Goal: Obtain resource: Download file/media

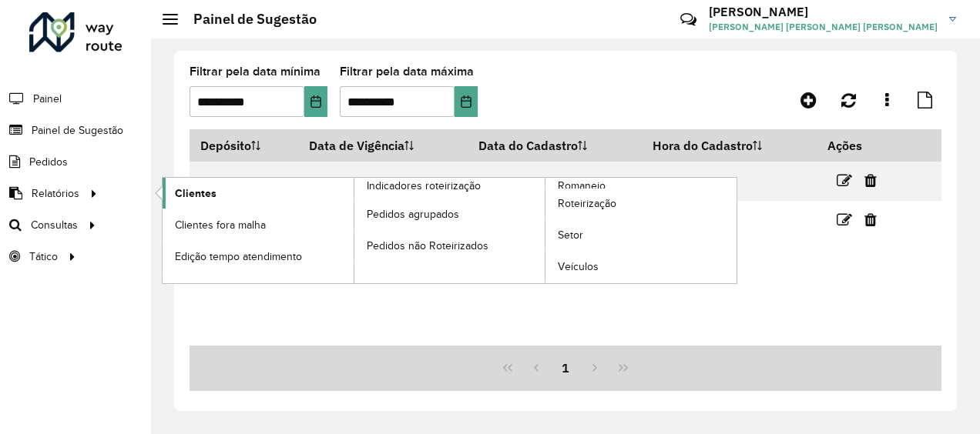
click at [211, 186] on span "Clientes" at bounding box center [196, 194] width 42 height 16
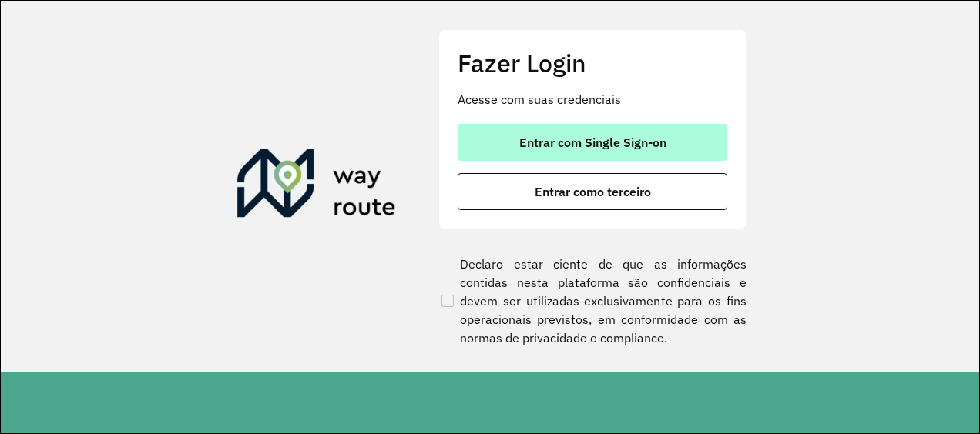
click at [513, 148] on button "Entrar com Single Sign-on" at bounding box center [592, 142] width 270 height 37
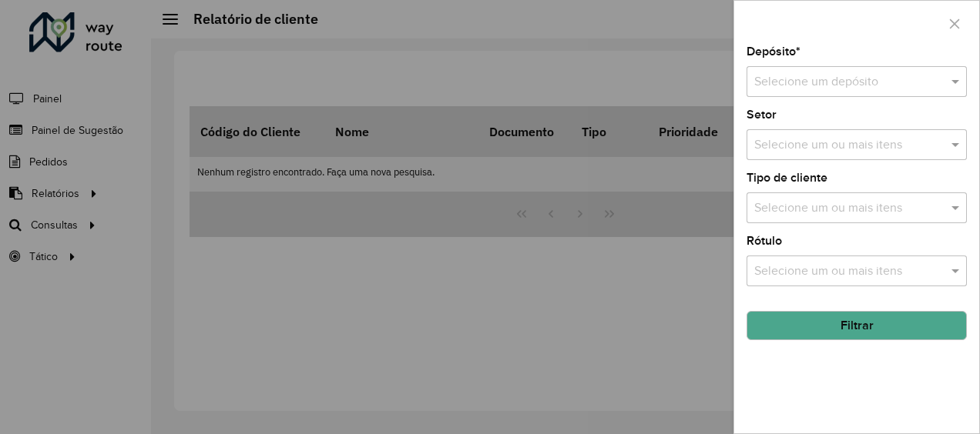
click at [79, 197] on div at bounding box center [490, 217] width 980 height 434
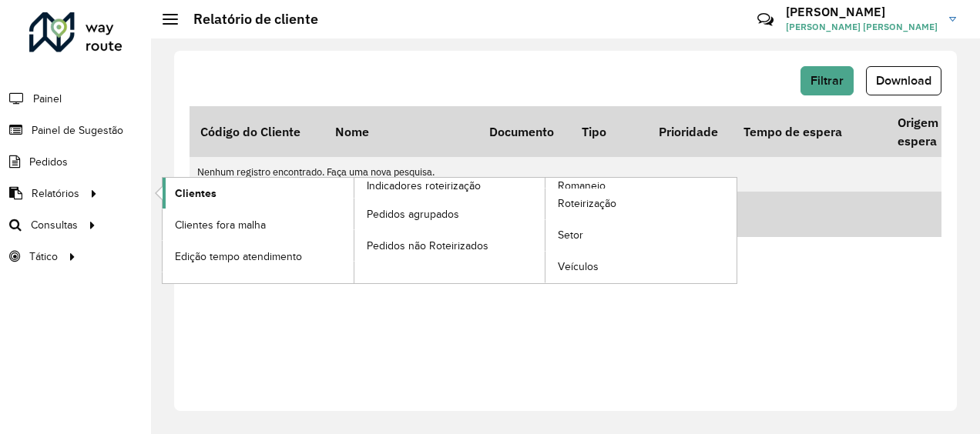
click at [168, 194] on link "Clientes" at bounding box center [257, 193] width 191 height 31
click at [213, 195] on span "Clientes" at bounding box center [196, 194] width 42 height 16
click at [189, 198] on span "Clientes" at bounding box center [196, 194] width 42 height 16
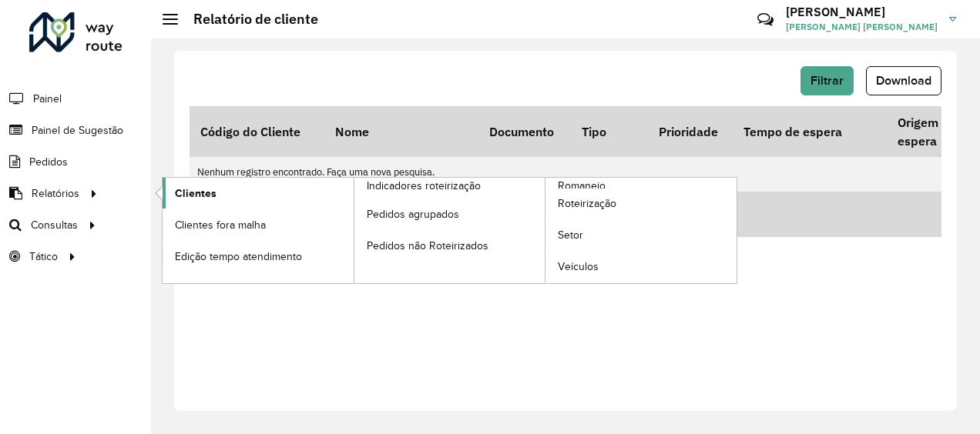
click at [189, 198] on span "Clientes" at bounding box center [196, 194] width 42 height 16
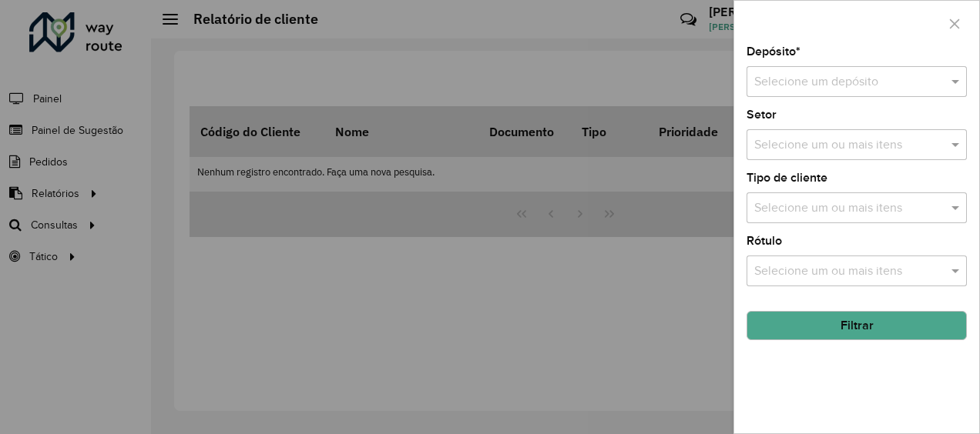
click at [789, 91] on div "Selecione um depósito" at bounding box center [856, 81] width 220 height 31
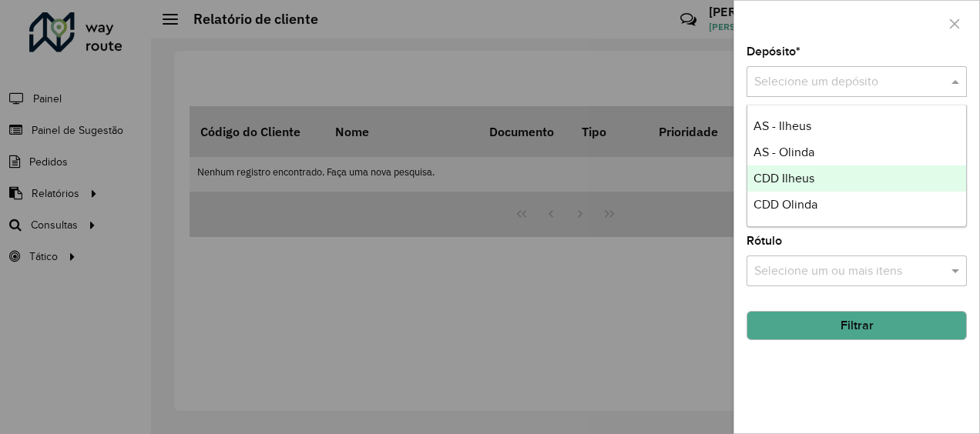
click at [769, 183] on span "CDD Ilheus" at bounding box center [783, 178] width 61 height 13
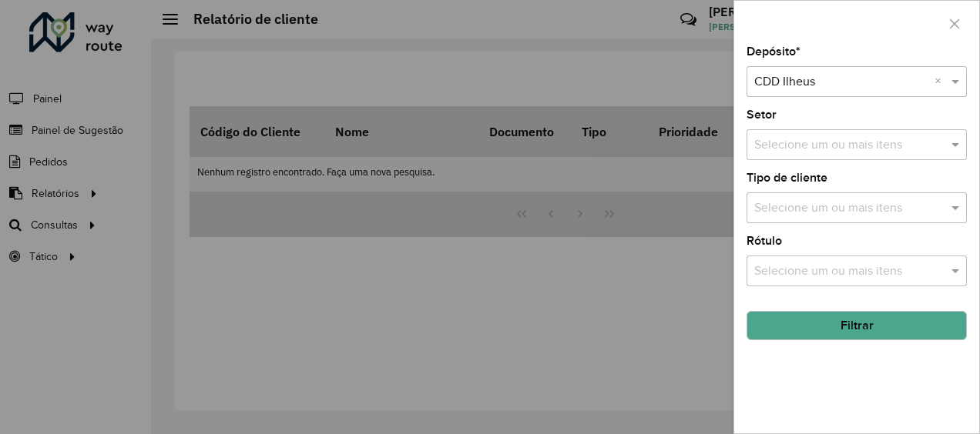
click at [846, 334] on button "Filtrar" at bounding box center [856, 325] width 220 height 29
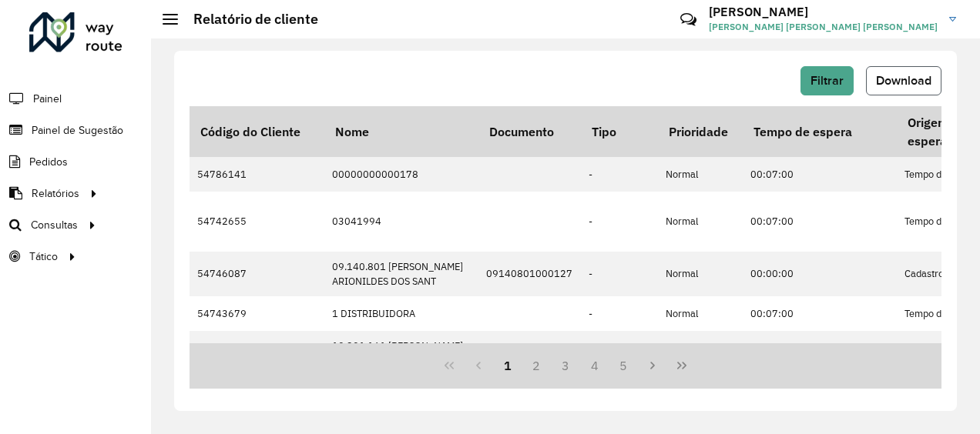
click at [893, 82] on span "Download" at bounding box center [903, 80] width 55 height 13
